Goal: Information Seeking & Learning: Learn about a topic

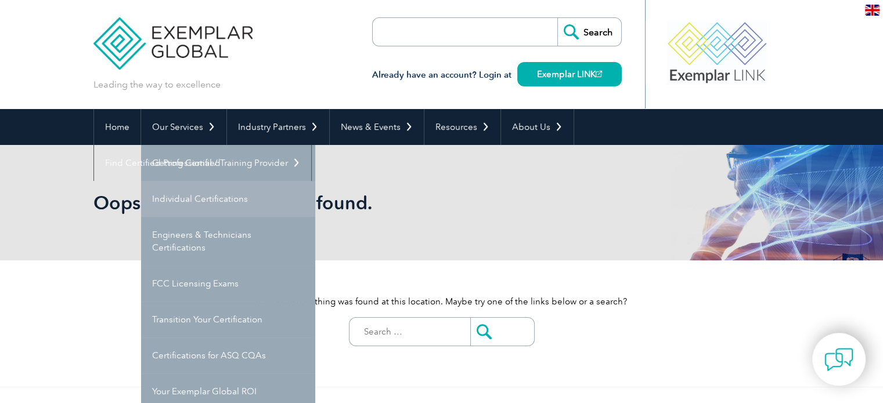
click at [181, 197] on link "Individual Certifications" at bounding box center [228, 199] width 174 height 36
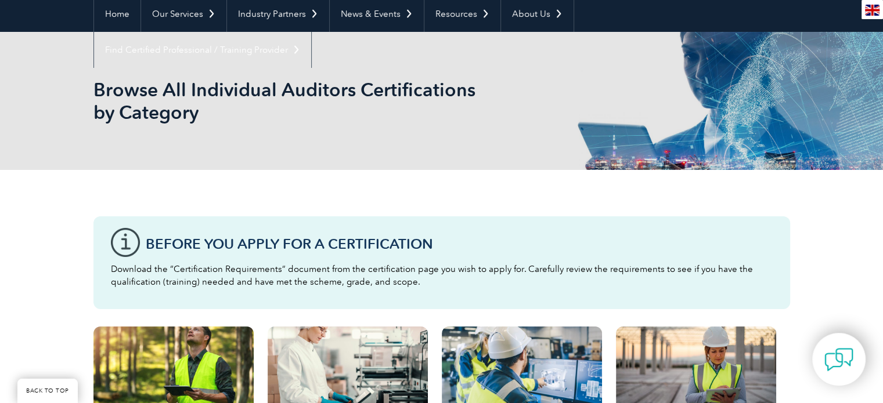
scroll to position [109, 0]
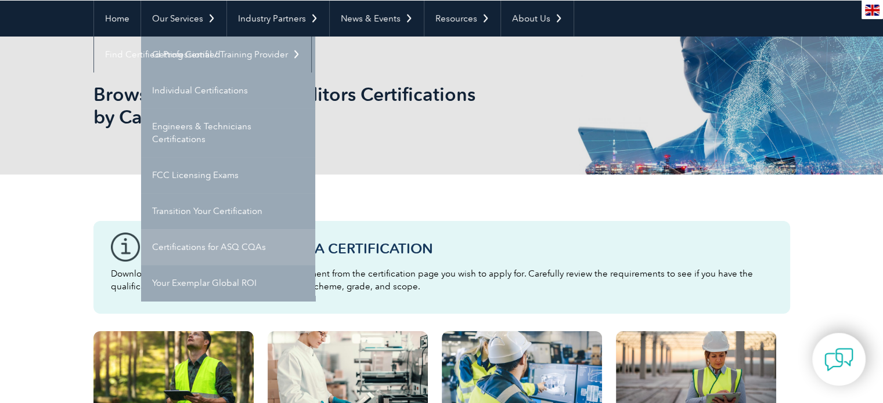
click at [203, 248] on link "Certifications for ASQ CQAs" at bounding box center [228, 247] width 174 height 36
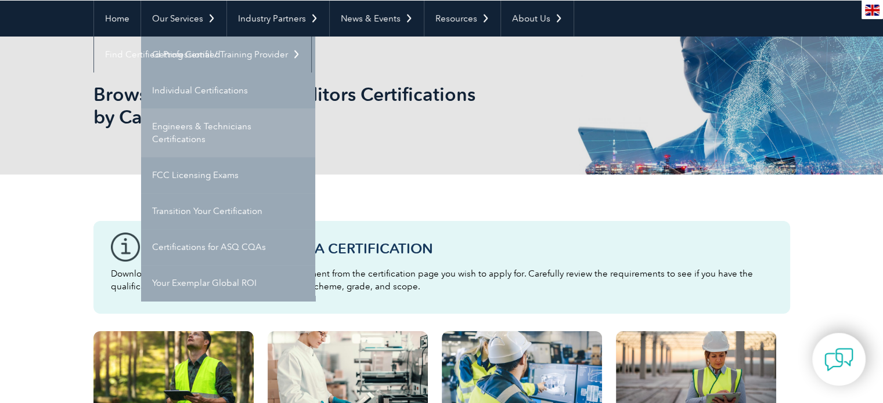
click at [177, 143] on link "Engineers & Technicians Certifications" at bounding box center [228, 133] width 174 height 49
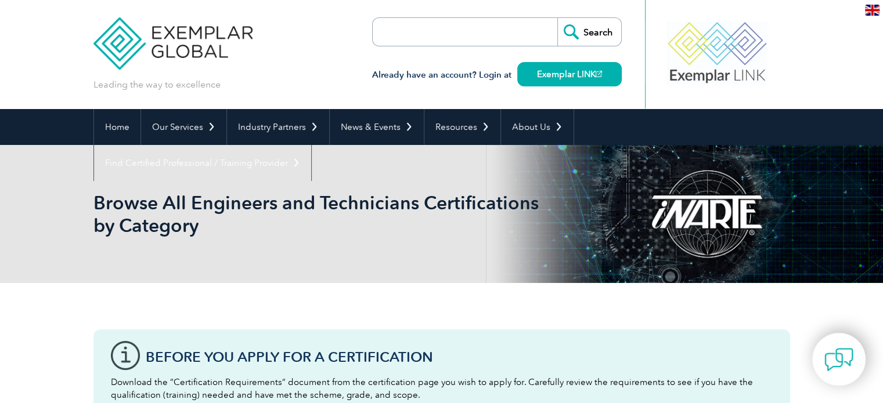
click at [432, 27] on input "search" at bounding box center [439, 32] width 122 height 28
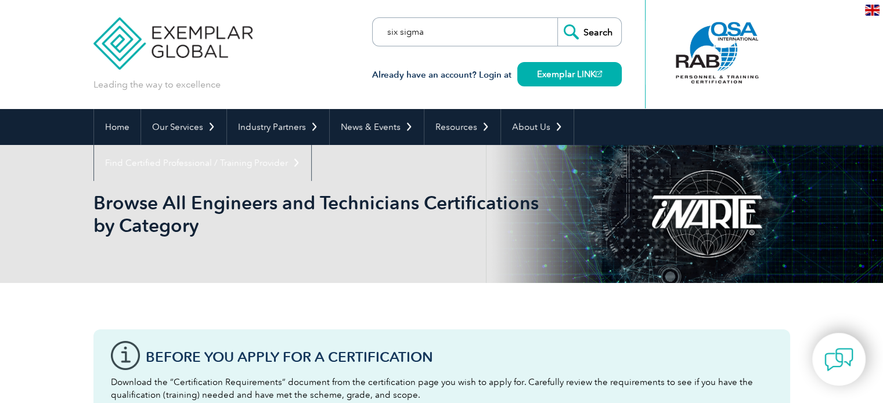
type input "six sigma"
click at [557, 18] on input "Search" at bounding box center [589, 32] width 64 height 28
